Goal: Information Seeking & Learning: Learn about a topic

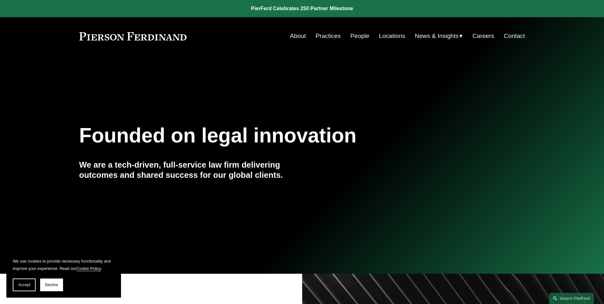
click at [358, 37] on link "People" at bounding box center [360, 36] width 19 height 12
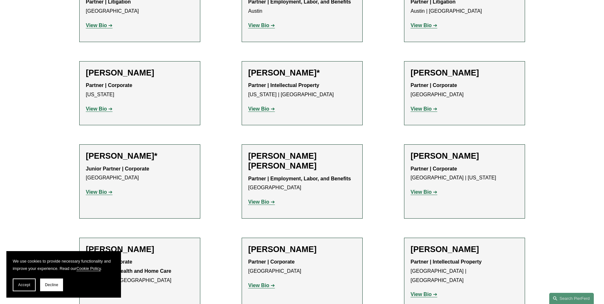
scroll to position [319, 0]
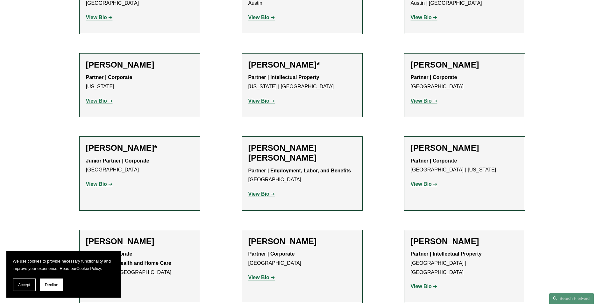
click at [102, 101] on strong "View Bio" at bounding box center [96, 100] width 21 height 5
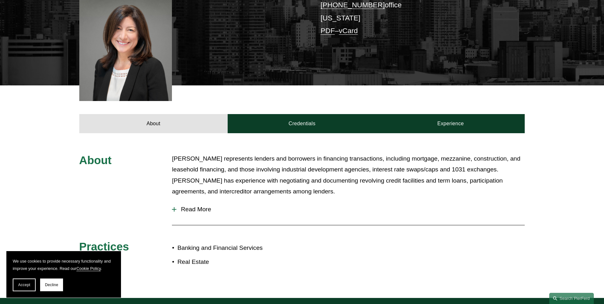
scroll to position [191, 0]
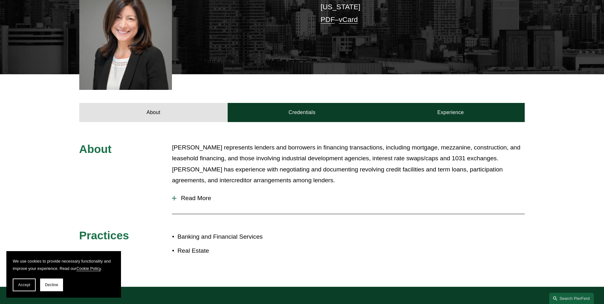
click at [206, 195] on span "Read More" at bounding box center [351, 198] width 349 height 7
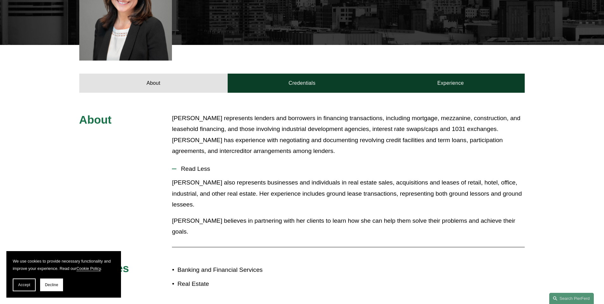
scroll to position [223, 0]
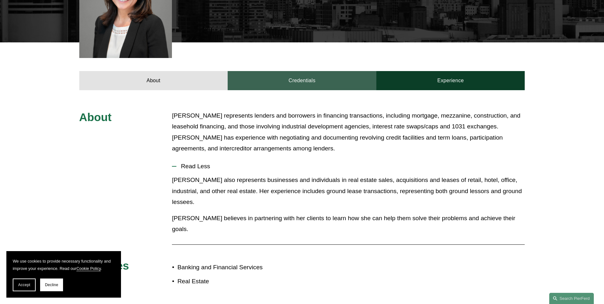
click at [284, 80] on article "[PERSON_NAME] Partner | Corporate [PERSON_NAME][EMAIL_ADDRESS][PERSON_NAME][DOM…" at bounding box center [302, 47] width 604 height 540
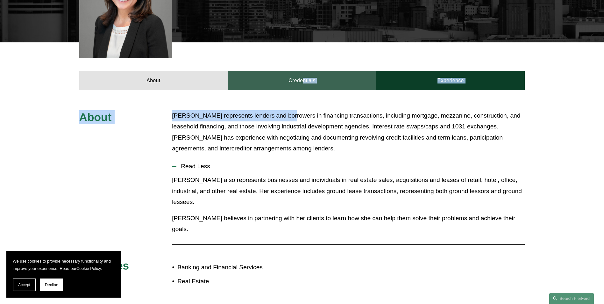
drag, startPoint x: 284, startPoint y: 80, endPoint x: 272, endPoint y: 75, distance: 12.7
click at [272, 75] on link "Credentials" at bounding box center [302, 80] width 149 height 19
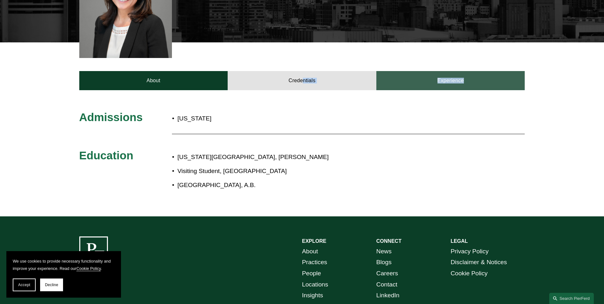
click at [431, 71] on link "Experience" at bounding box center [451, 80] width 149 height 19
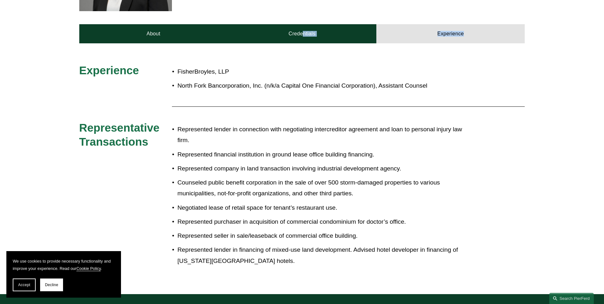
scroll to position [255, 0]
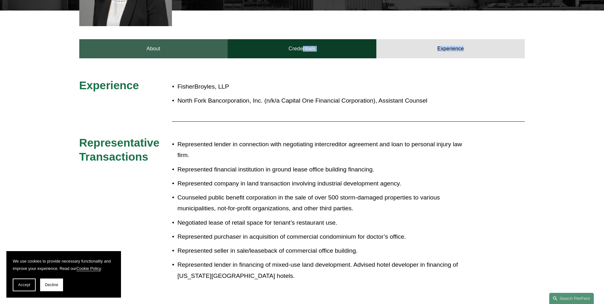
click at [141, 39] on link "About" at bounding box center [153, 48] width 149 height 19
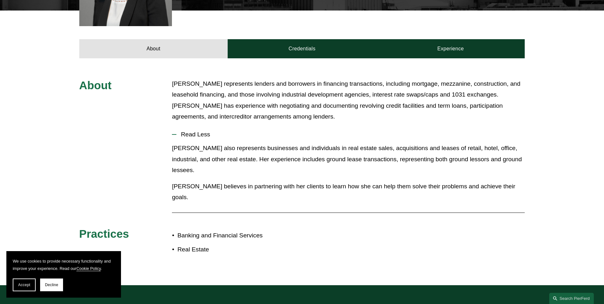
click at [237, 144] on p "Cathy also represents businesses and individuals in real estate sales, acquisit…" at bounding box center [348, 159] width 353 height 33
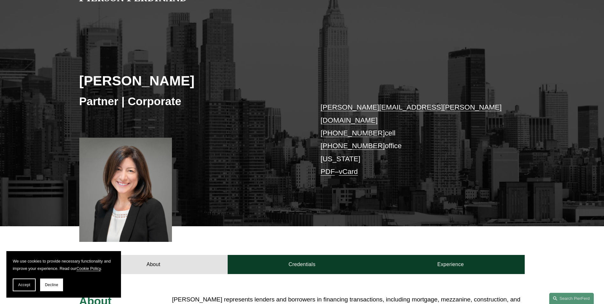
scroll to position [32, 0]
